Goal: Information Seeking & Learning: Stay updated

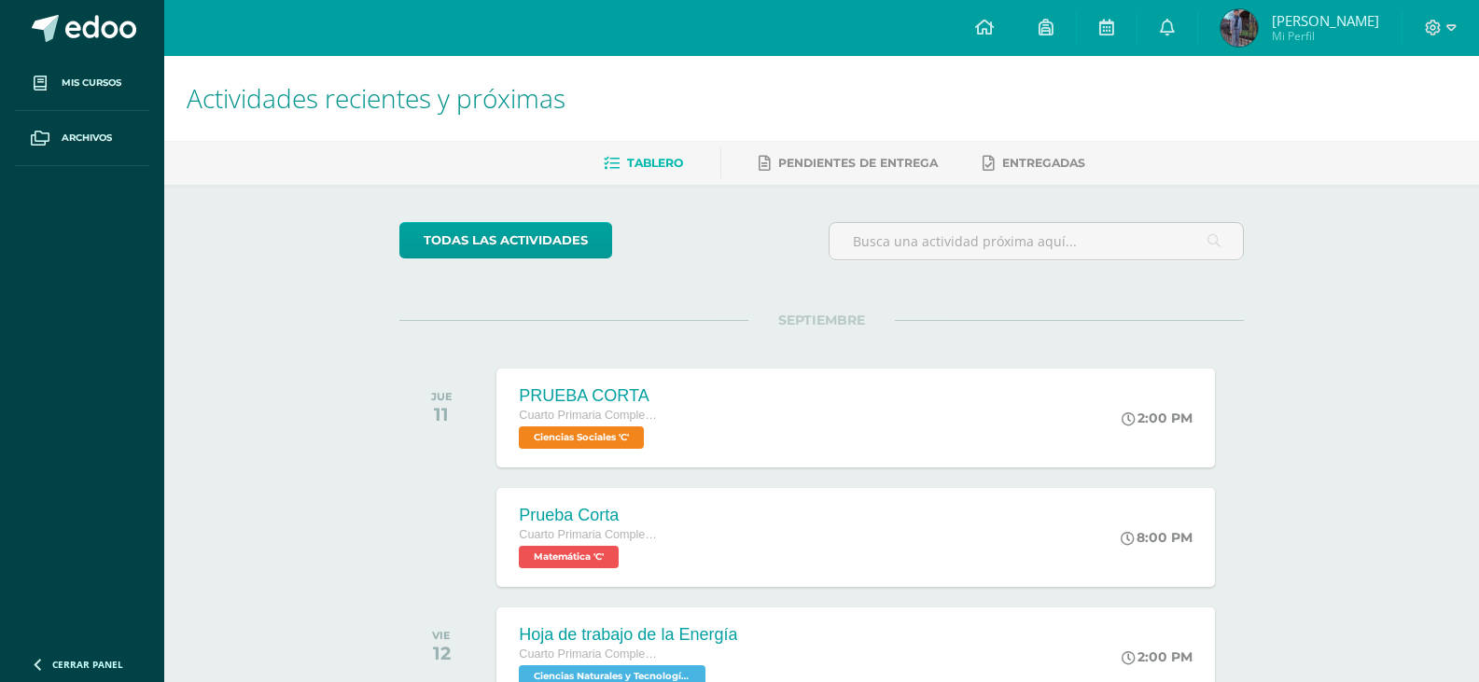
scroll to position [0, 7]
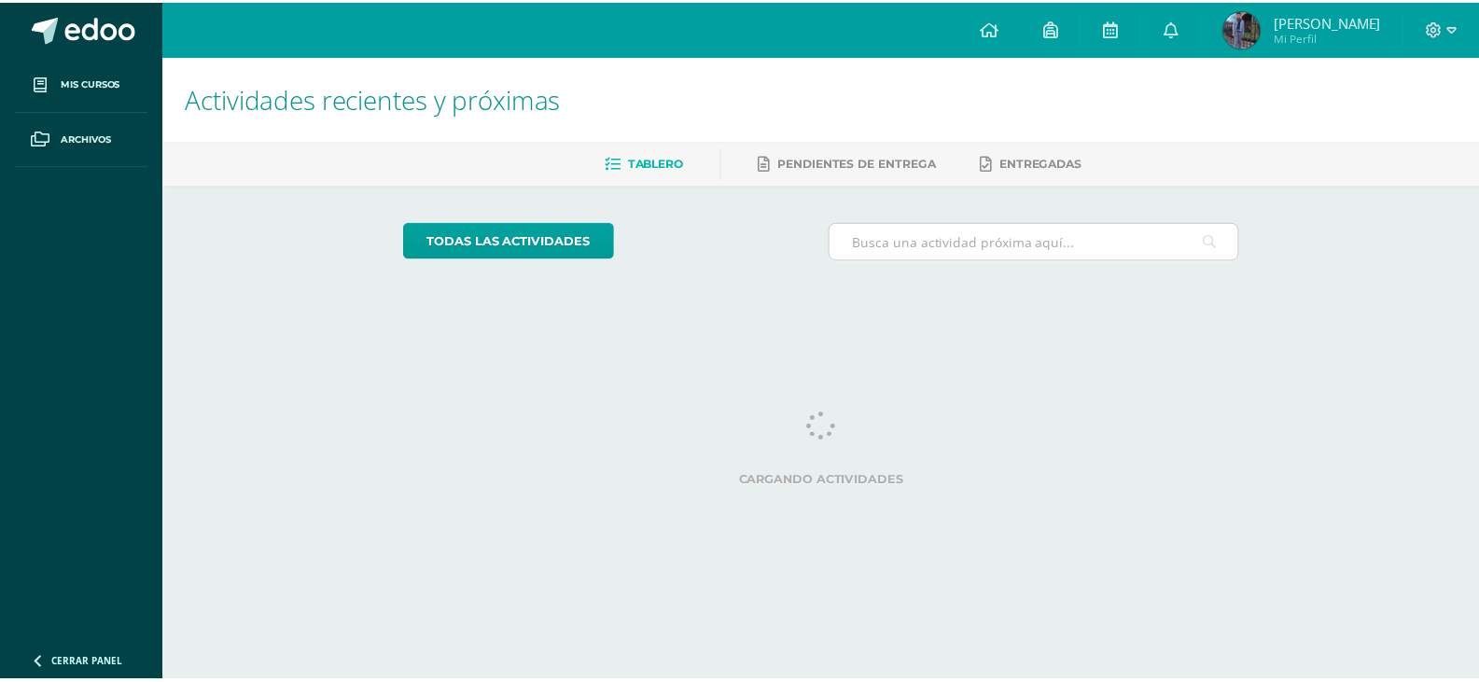
scroll to position [0, 7]
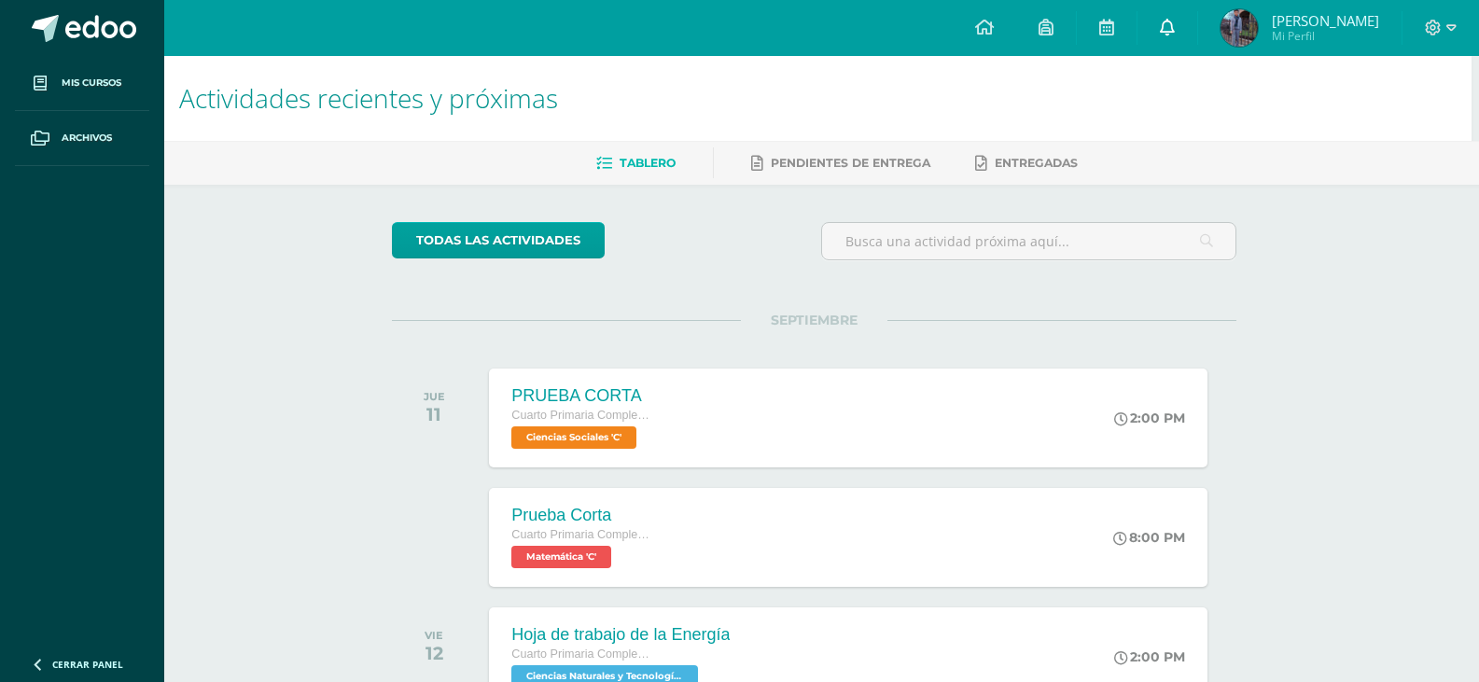
click at [1175, 27] on icon at bounding box center [1167, 27] width 15 height 17
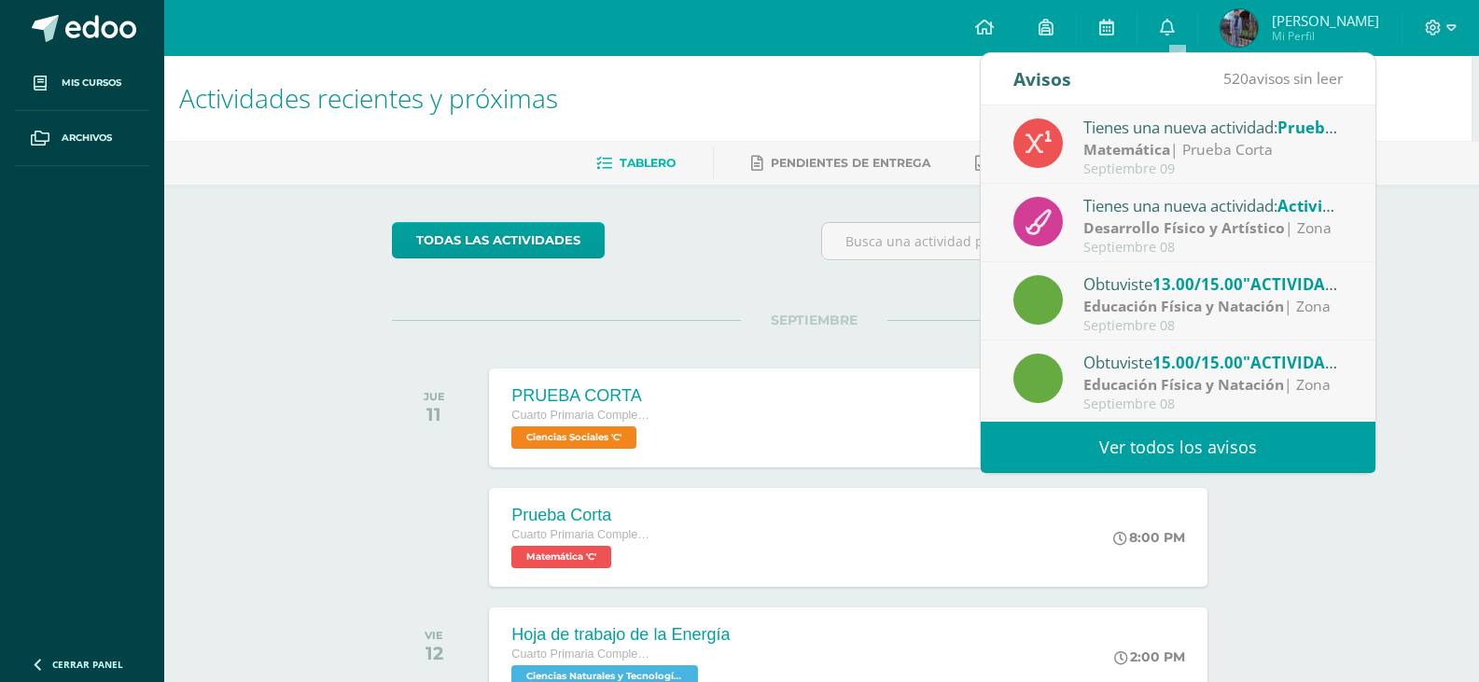
click at [1168, 140] on strong "Matemática" at bounding box center [1126, 149] width 87 height 21
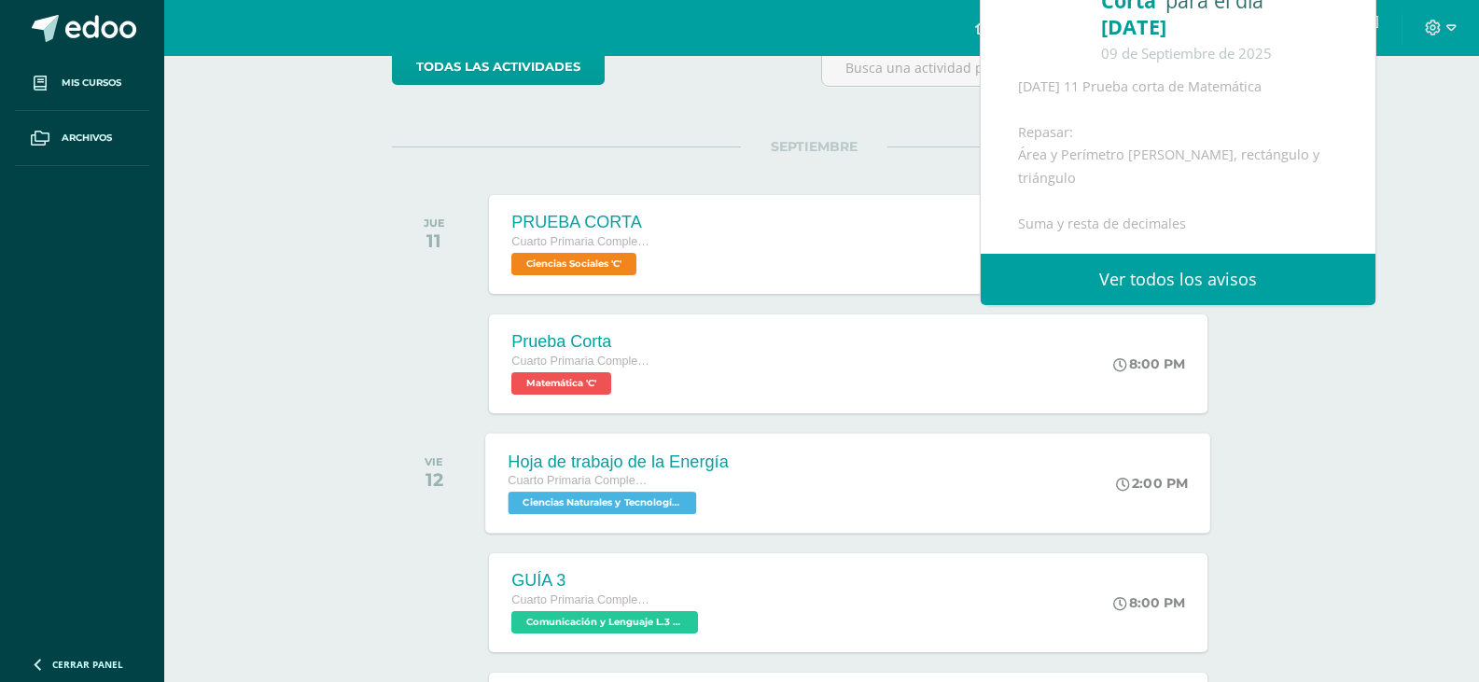
scroll to position [373, 7]
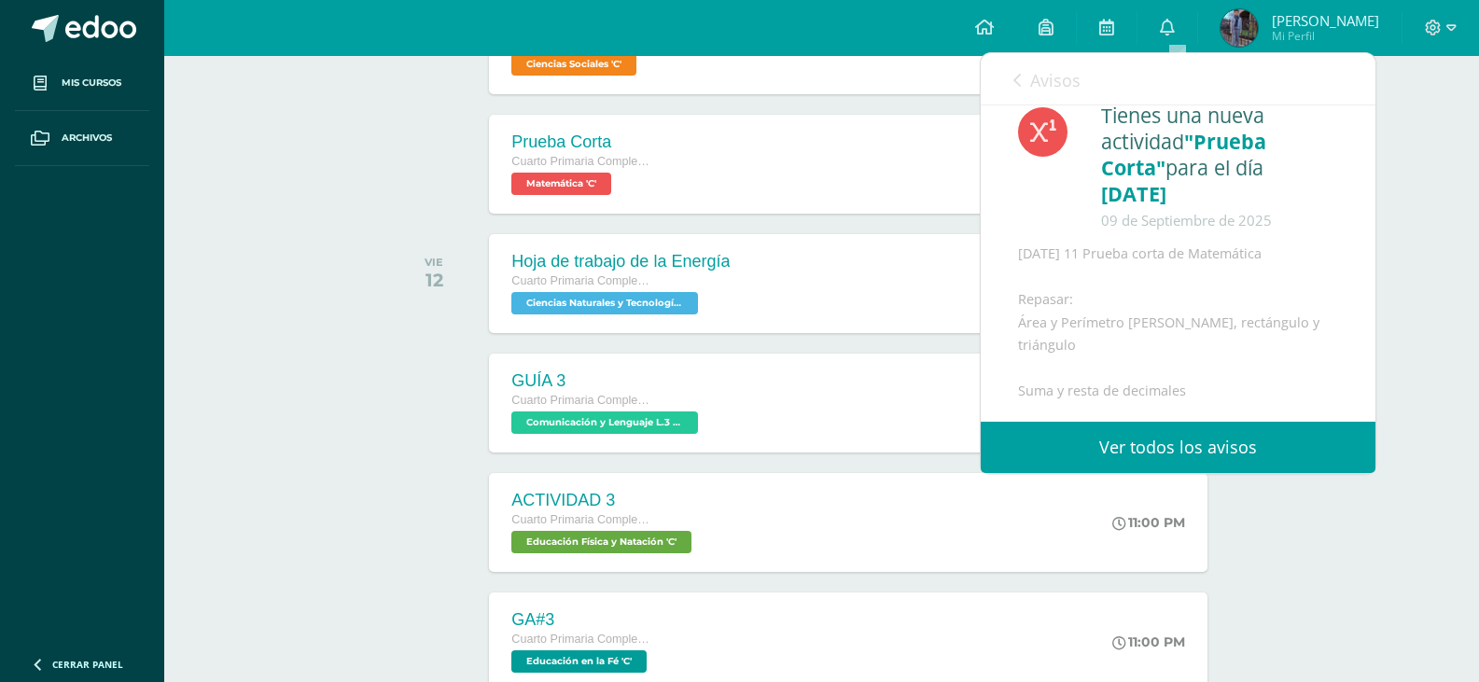
drag, startPoint x: 1019, startPoint y: 298, endPoint x: 1223, endPoint y: 395, distance: 226.2
click at [1223, 395] on div "[DATE] 11 Prueba corta de Matemática Repasar: Área y Perímetro [PERSON_NAME], r…" at bounding box center [1178, 323] width 320 height 160
click at [1263, 353] on div "[DATE] 11 Prueba corta de Matemática Repasar: Área y Perímetro [PERSON_NAME], r…" at bounding box center [1178, 323] width 320 height 160
drag, startPoint x: 1015, startPoint y: 247, endPoint x: 1191, endPoint y: 383, distance: 221.5
click at [1191, 383] on div "Tienes una nueva actividad "Prueba Corta" para el día [DATE] [DATE] [DATE] 11 P…" at bounding box center [1178, 253] width 395 height 338
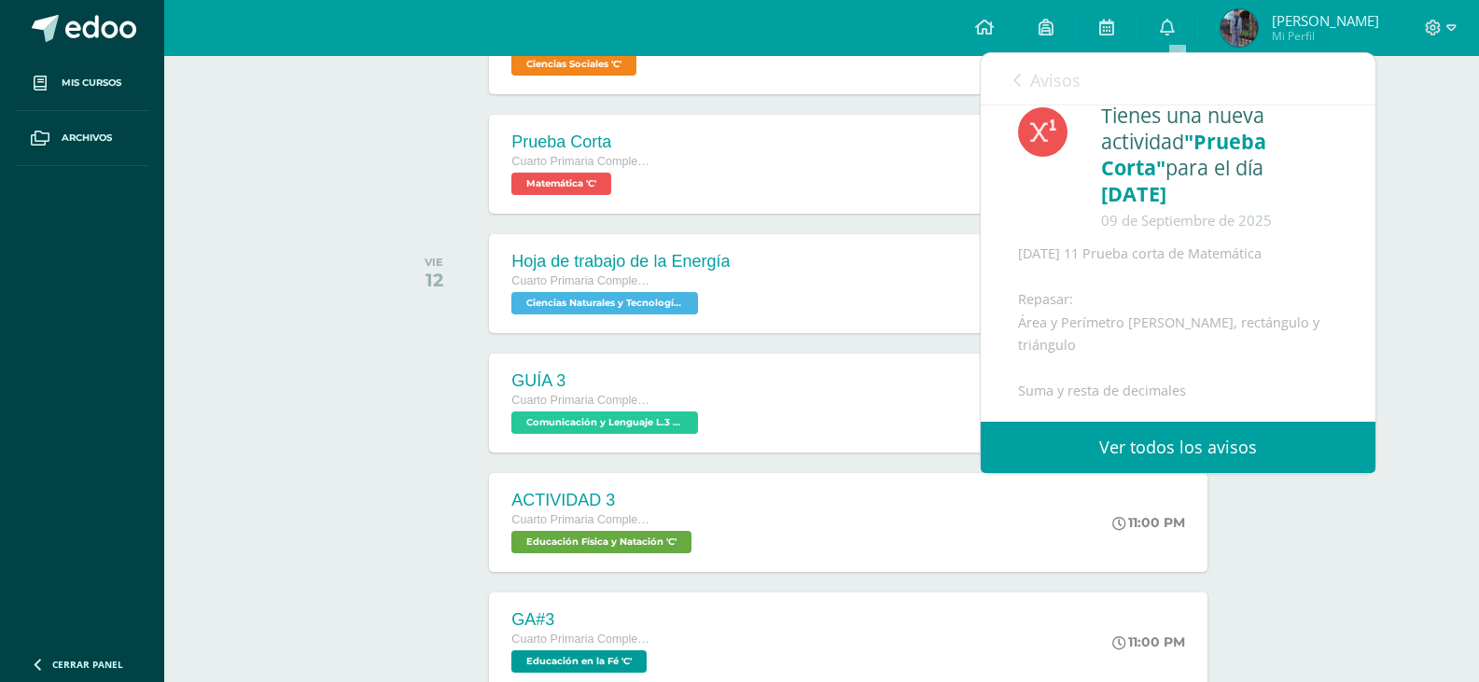
copy div "[DATE] 11 Prueba corta de Matemática Repasar: Área y Perímetro [PERSON_NAME], r…"
